Goal: Task Accomplishment & Management: Complete application form

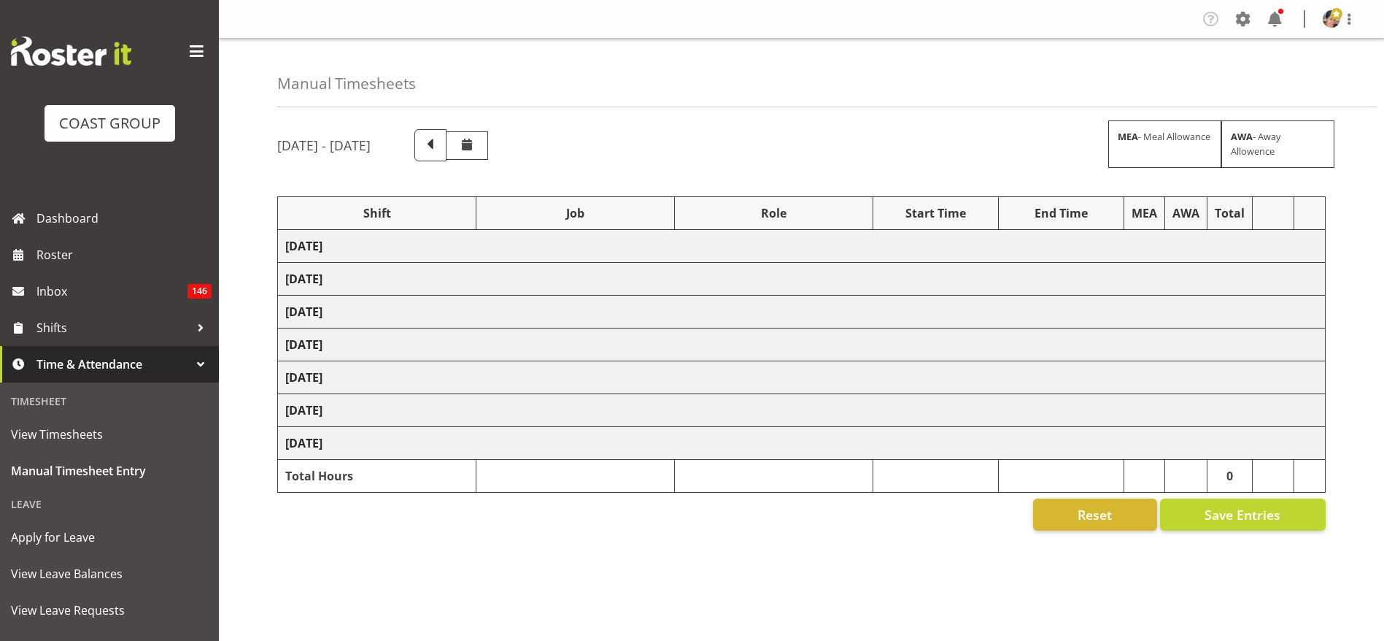
select select "36273"
select select "69"
select select "37"
select select "1404"
select select "69"
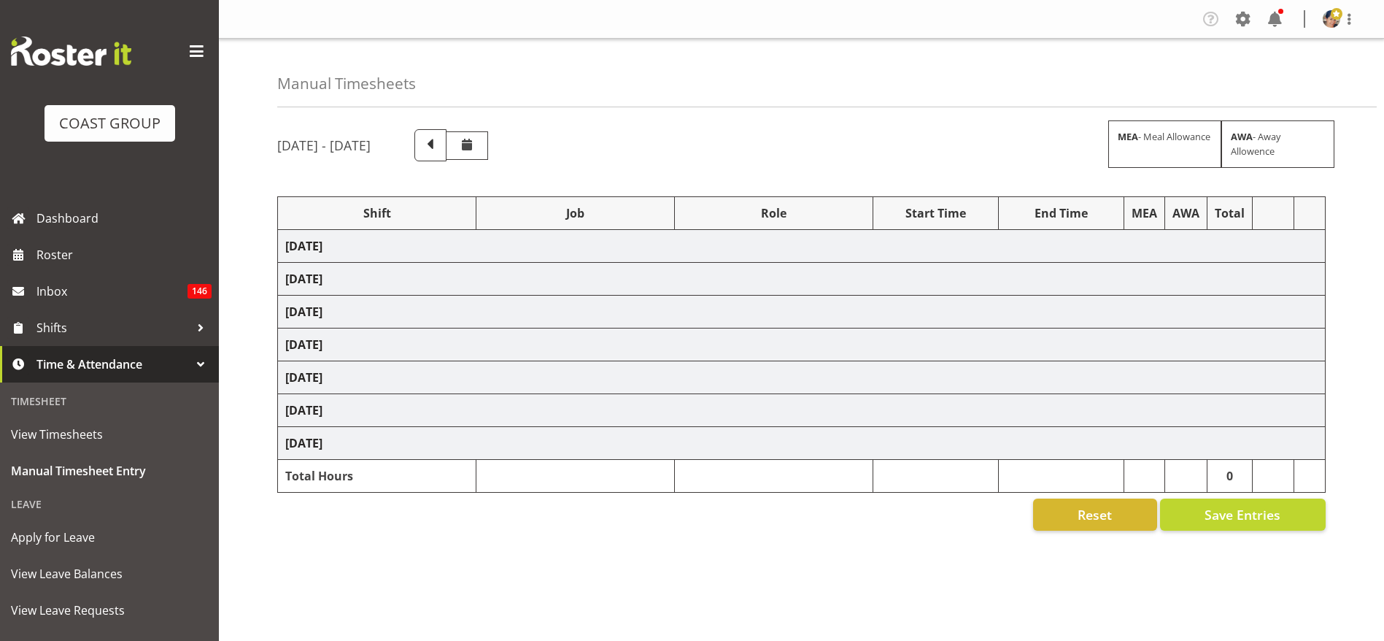
select select "37"
select select "1404"
select select "69"
select select "37"
select select "1404"
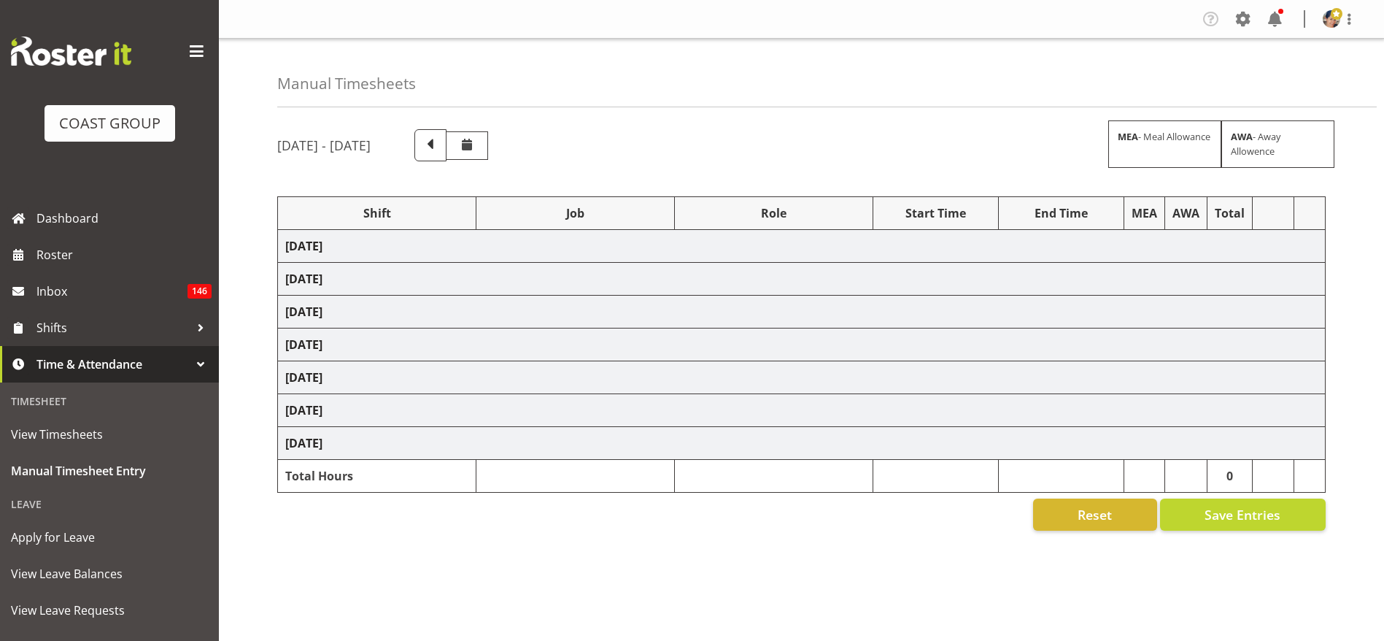
select select "9205"
select select "37"
select select "1404"
select select "9202"
select select "37"
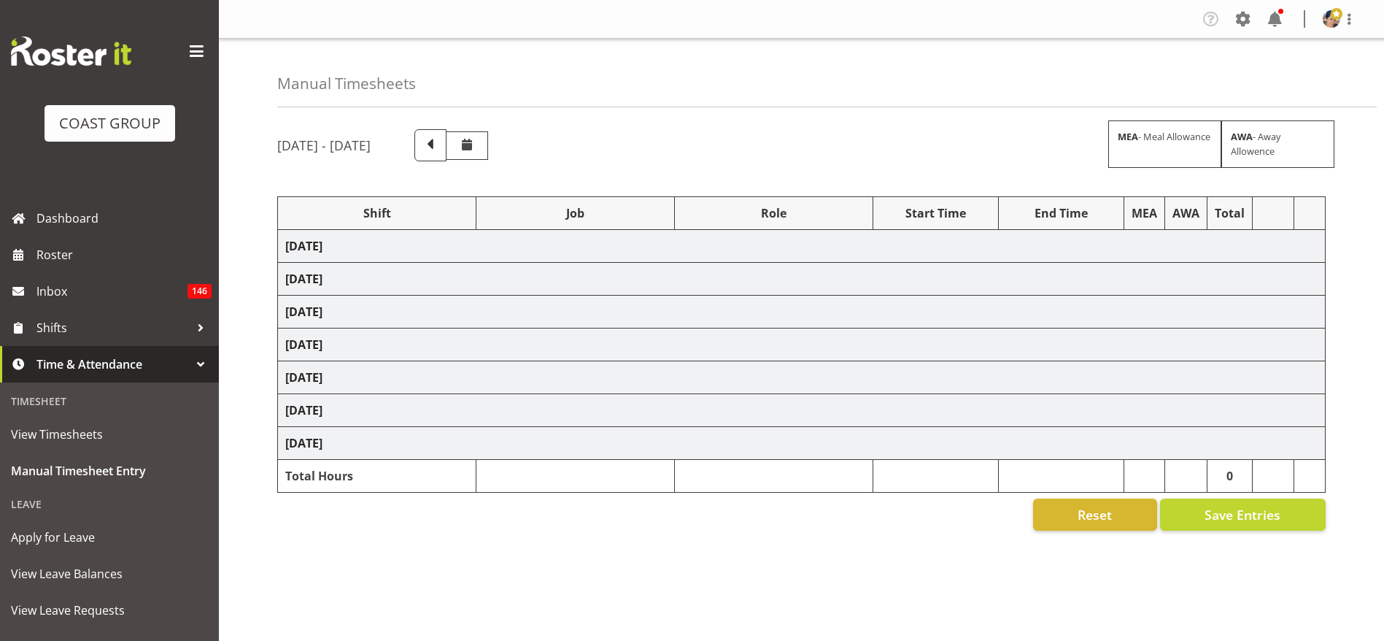
select select "1404"
select select "69"
select select "37"
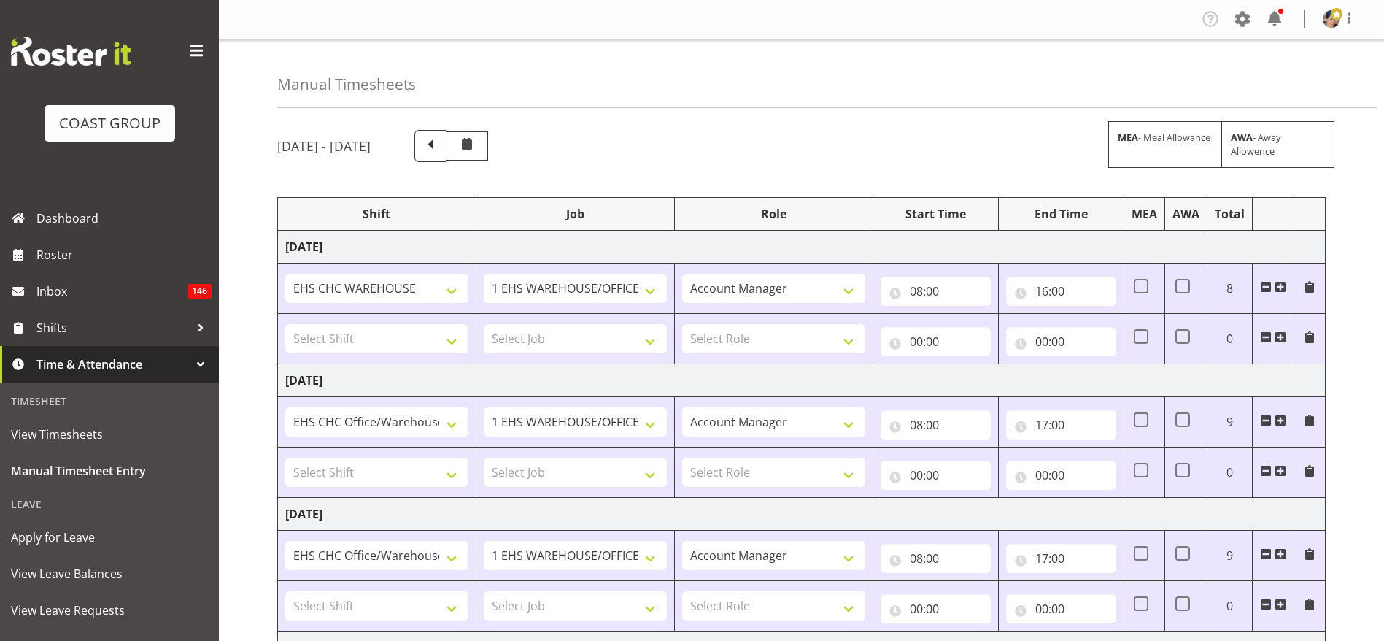
scroll to position [522, 0]
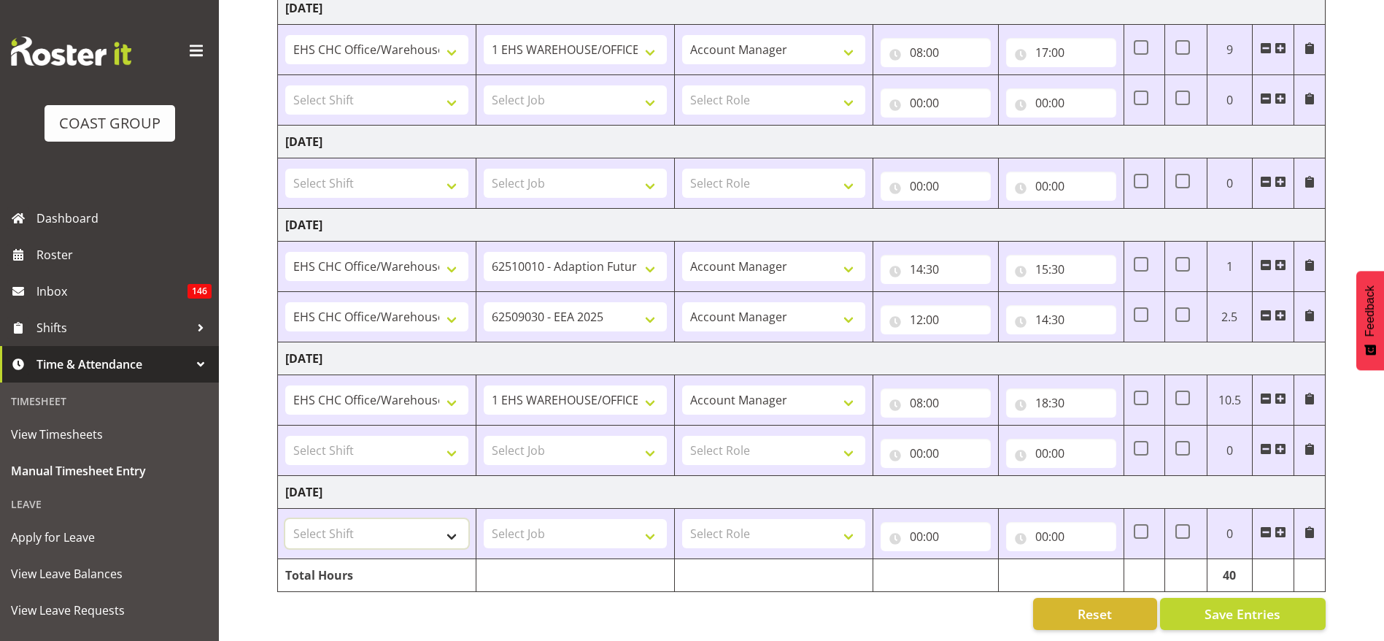
click at [390, 526] on select "Select Shift ARTS CANT [PERSON_NAME] ASBTE ASNZ Exhibitor Build Admin Admin Adm…" at bounding box center [376, 533] width 183 height 29
select select "1404"
click at [285, 519] on select "Select Shift ARTS CANT [PERSON_NAME] ASBTE ASNZ Exhibitor Build Admin Admin Adm…" at bounding box center [376, 533] width 183 height 29
click at [538, 522] on select "Select Job 1 Carlton Events 1 [PERSON_NAME][GEOGRAPHIC_DATA] 1 [PERSON_NAME][GE…" at bounding box center [575, 533] width 183 height 29
select select "69"
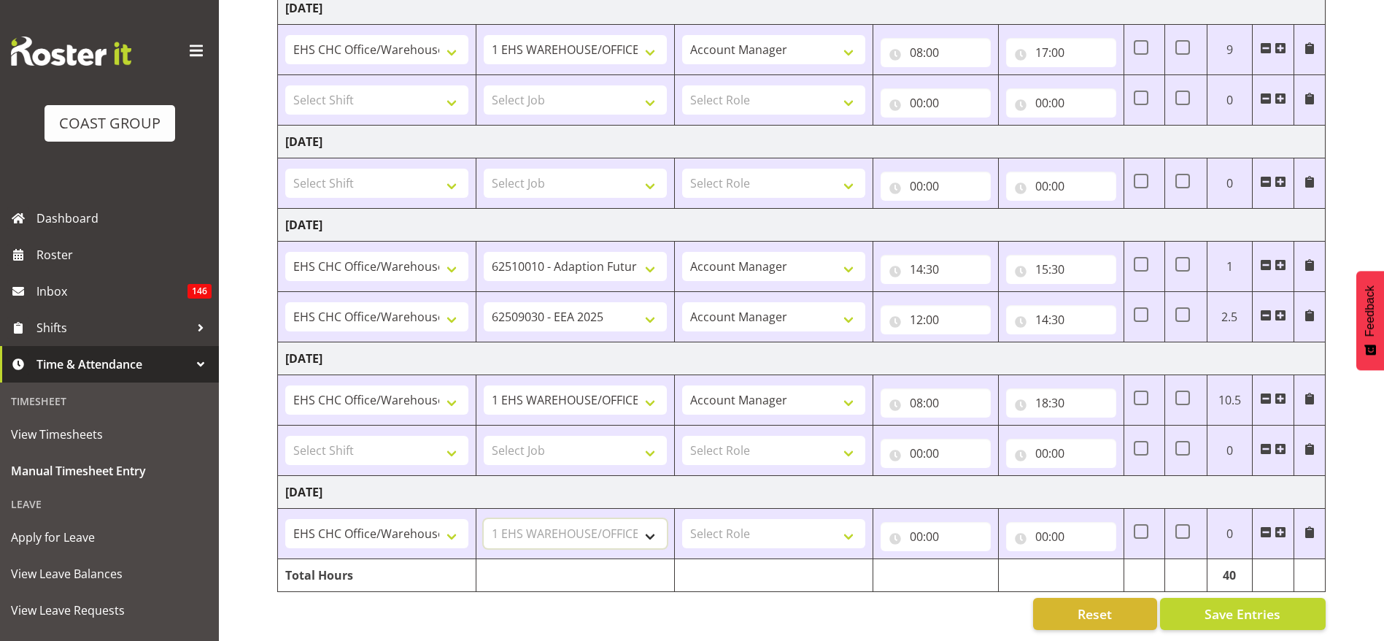
click at [484, 519] on select "Select Job 1 Carlton Events 1 [PERSON_NAME][GEOGRAPHIC_DATA] 1 [PERSON_NAME][GE…" at bounding box center [575, 533] width 183 height 29
drag, startPoint x: 765, startPoint y: 517, endPoint x: 776, endPoint y: 520, distance: 11.3
click at [765, 519] on select "Select Role ACCOUNT MANAGER Account Manager" at bounding box center [773, 533] width 183 height 29
select select "37"
click at [682, 519] on select "Select Role ACCOUNT MANAGER Account Manager" at bounding box center [773, 533] width 183 height 29
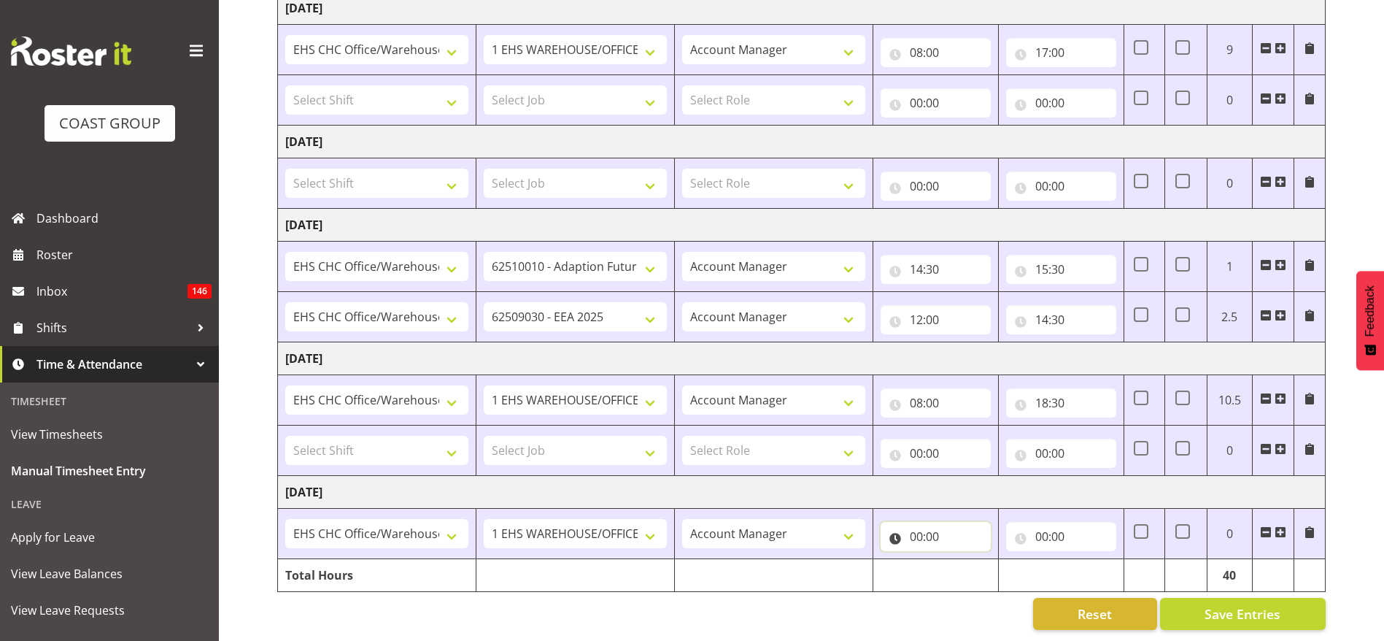
click at [923, 522] on input "00:00" at bounding box center [936, 536] width 110 height 29
click at [976, 567] on select "00 01 02 03 04 05 06 07 08 09 10 11 12 13 14 15 16 17 18 19 20 21 22 23" at bounding box center [980, 574] width 33 height 29
select select "8"
click at [964, 560] on select "00 01 02 03 04 05 06 07 08 09 10 11 12 13 14 15 16 17 18 19 20 21 22 23" at bounding box center [980, 574] width 33 height 29
type input "08:00"
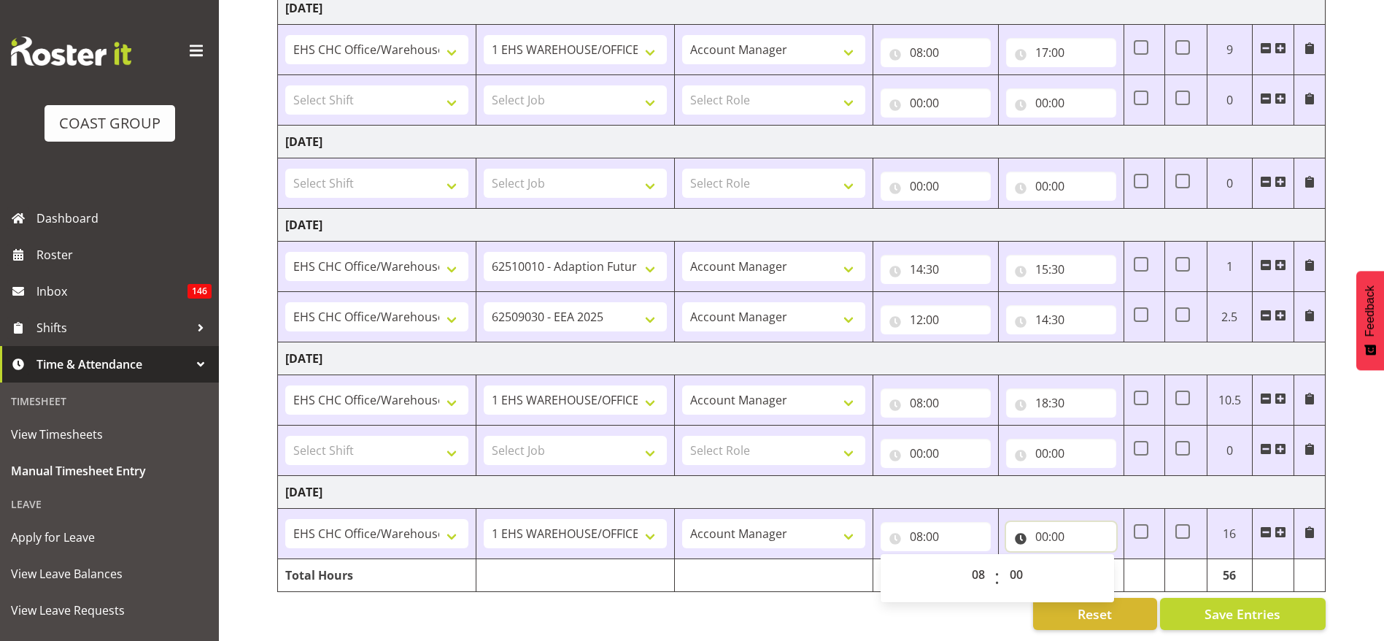
click at [1054, 522] on input "00:00" at bounding box center [1061, 536] width 110 height 29
click at [1103, 560] on select "00 01 02 03 04 05 06 07 08 09 10 11 12 13 14 15 16 17 18 19 20 21 22 23" at bounding box center [1105, 574] width 33 height 29
select select "18"
click at [1089, 560] on select "00 01 02 03 04 05 06 07 08 09 10 11 12 13 14 15 16 17 18 19 20 21 22 23" at bounding box center [1105, 574] width 33 height 29
type input "18:00"
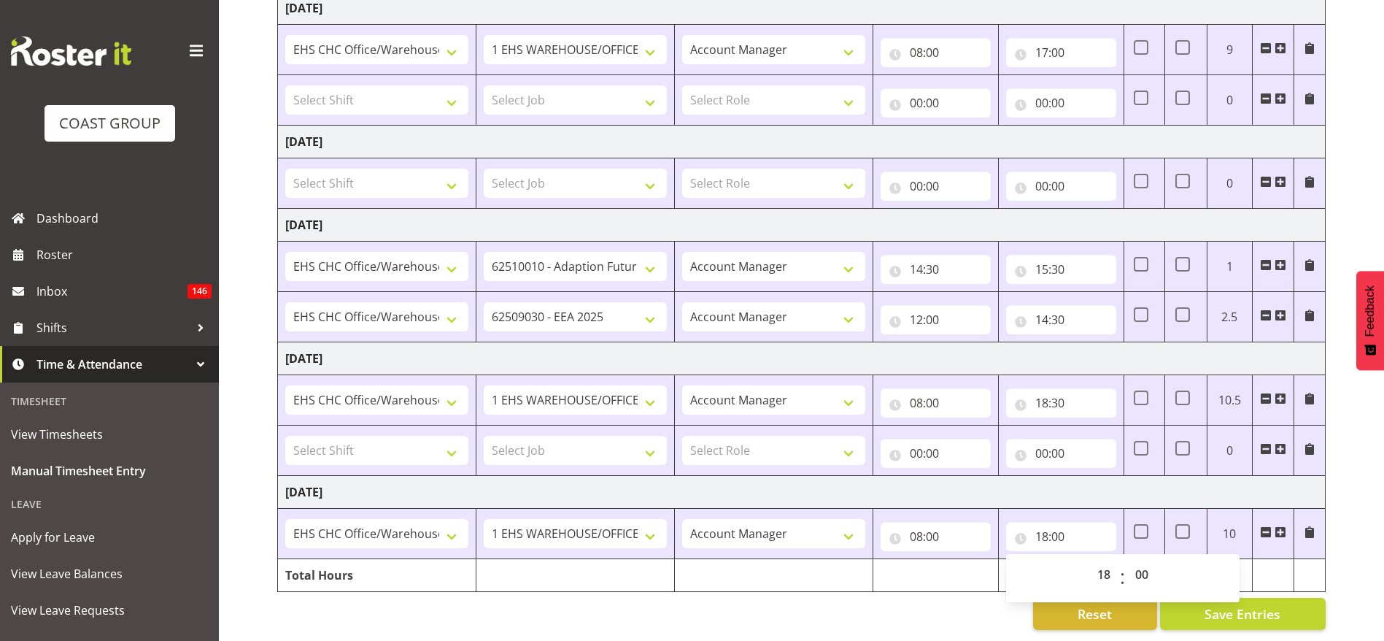
click at [946, 476] on td "[DATE]" at bounding box center [802, 492] width 1048 height 33
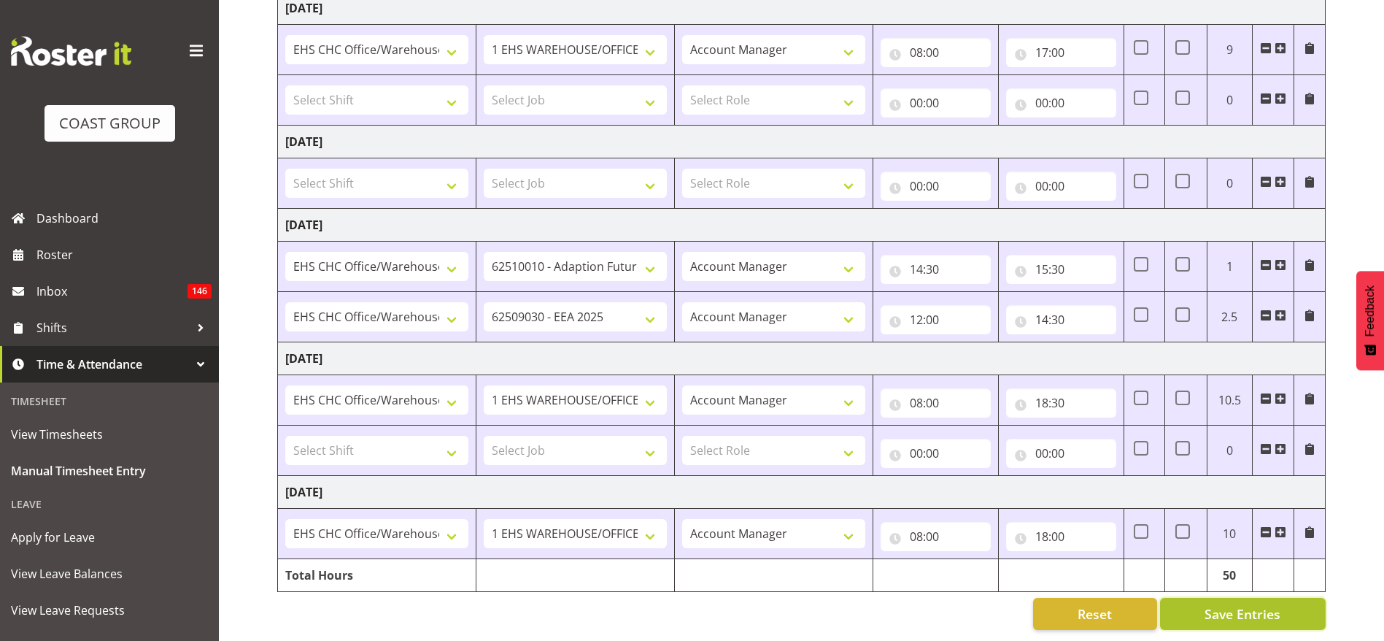
click at [1245, 604] on span "Save Entries" at bounding box center [1243, 613] width 76 height 19
click at [1234, 604] on span "Save Entries" at bounding box center [1243, 613] width 76 height 19
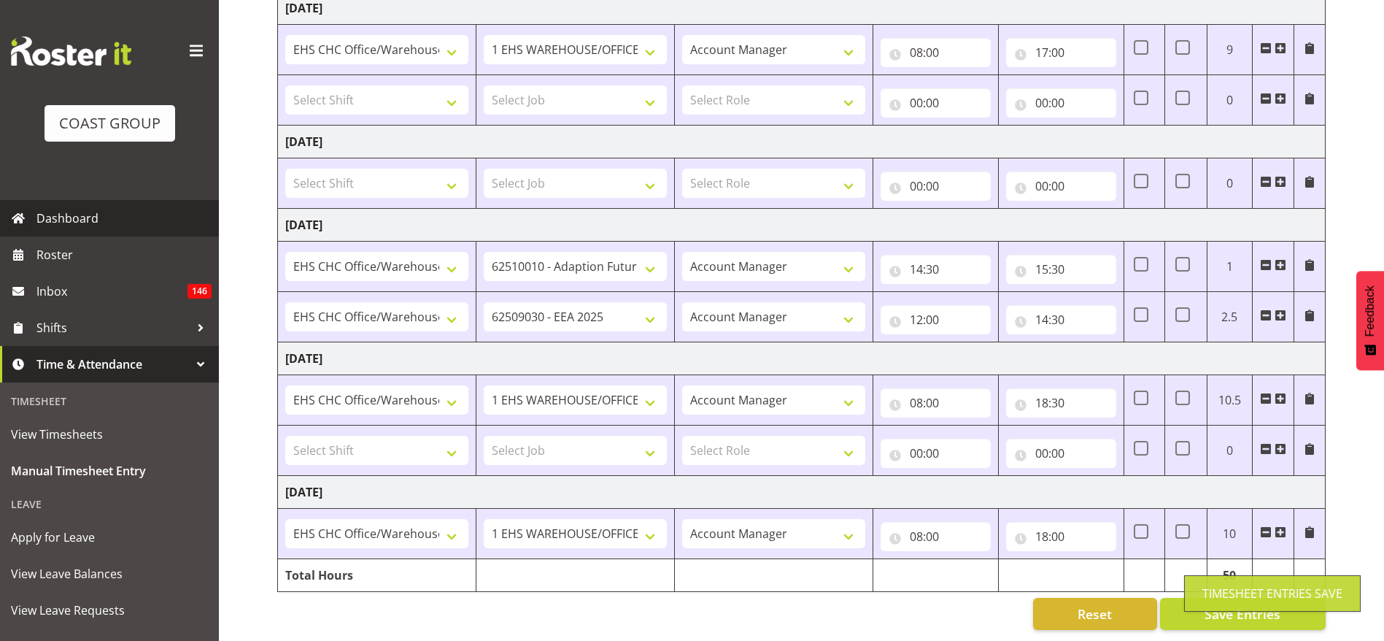
click at [86, 223] on span "Dashboard" at bounding box center [123, 218] width 175 height 22
